Goal: Information Seeking & Learning: Learn about a topic

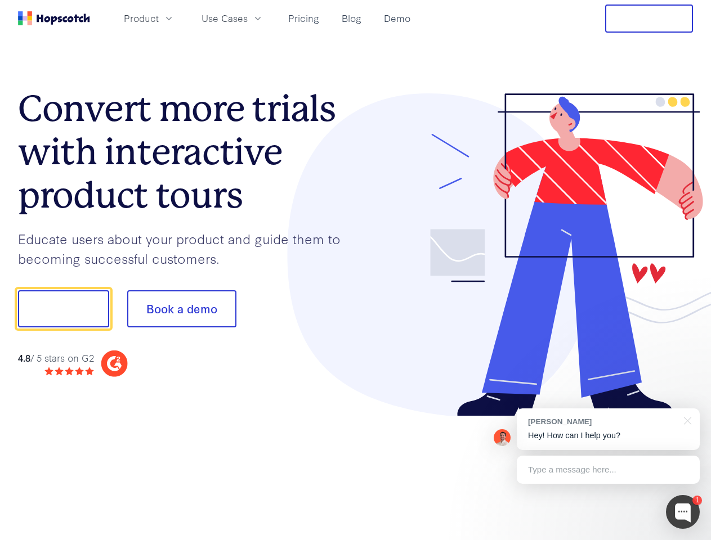
click at [356, 270] on div at bounding box center [525, 255] width 338 height 324
click at [159, 18] on span "Product" at bounding box center [141, 18] width 35 height 14
click at [248, 18] on span "Use Cases" at bounding box center [224, 18] width 46 height 14
click at [649, 19] on button "Free Trial" at bounding box center [649, 19] width 88 height 28
click at [63, 309] on button "Show me!" at bounding box center [63, 308] width 91 height 37
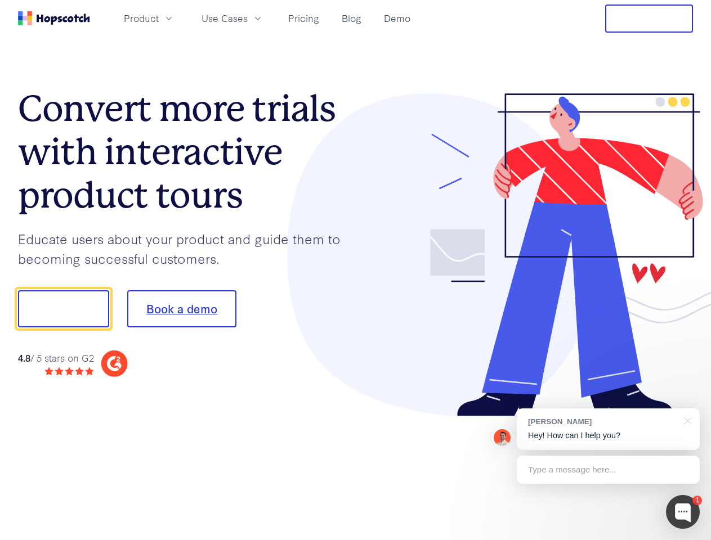
click at [181, 309] on button "Book a demo" at bounding box center [181, 308] width 109 height 37
click at [683, 512] on div at bounding box center [683, 512] width 34 height 34
click at [608, 429] on div "[PERSON_NAME] Hey! How can I help you?" at bounding box center [608, 430] width 183 height 42
click at [685, 540] on div "1 [PERSON_NAME] Hey! How can I help you? Type a message here... Free live chat …" at bounding box center [355, 540] width 711 height 0
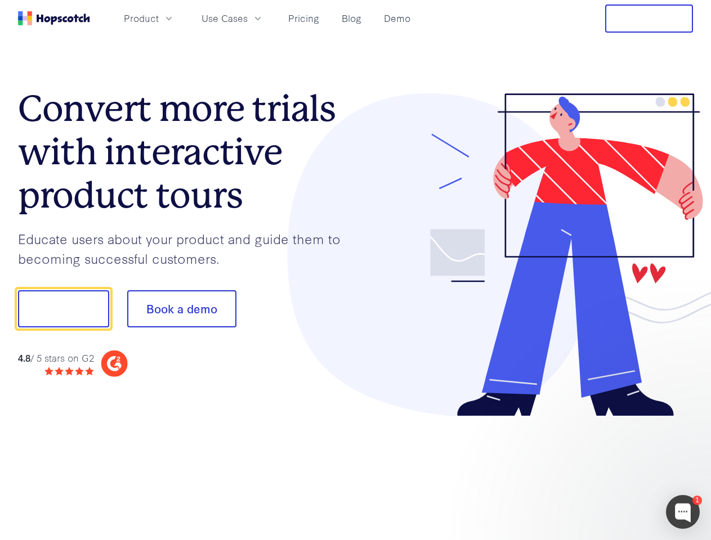
click at [608, 470] on div at bounding box center [593, 307] width 211 height 375
